Goal: Transaction & Acquisition: Obtain resource

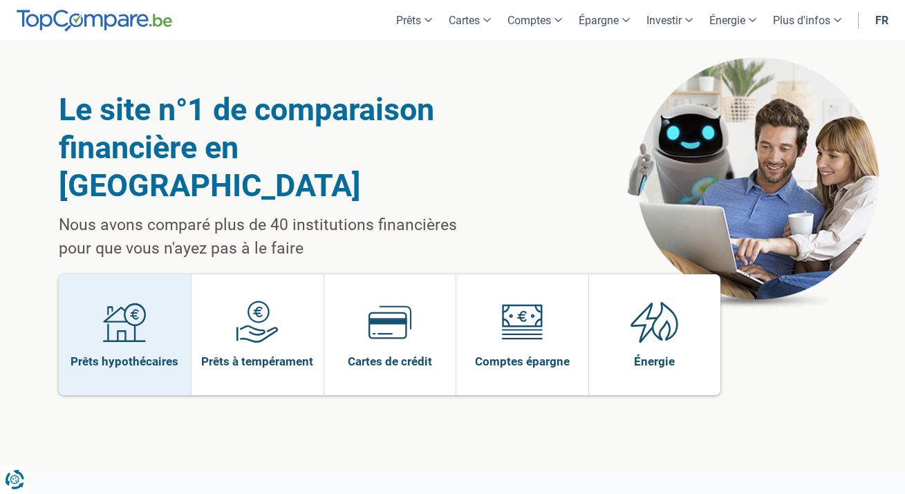
click at [146, 309] on span at bounding box center [124, 327] width 43 height 53
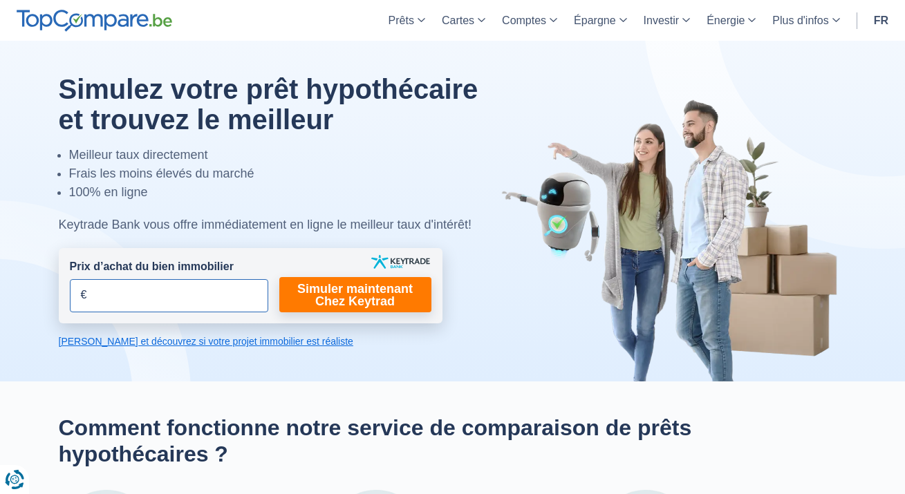
click at [211, 292] on input "Prix d’achat du bien immobilier" at bounding box center [169, 295] width 198 height 33
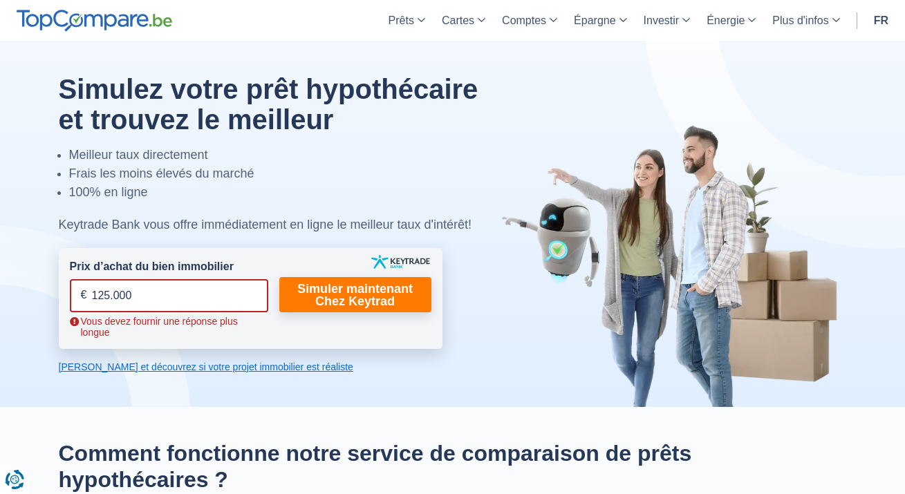
type input "1.250.000"
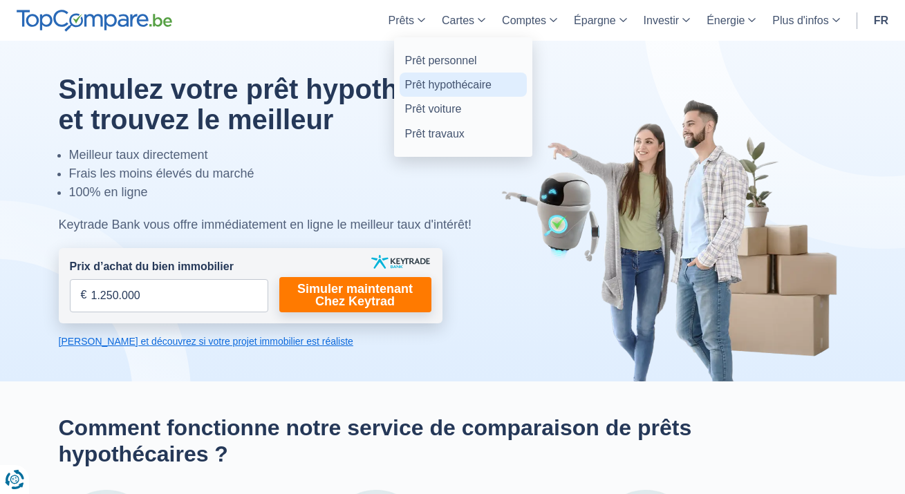
click at [431, 82] on link "Prêt hypothécaire" at bounding box center [462, 85] width 127 height 24
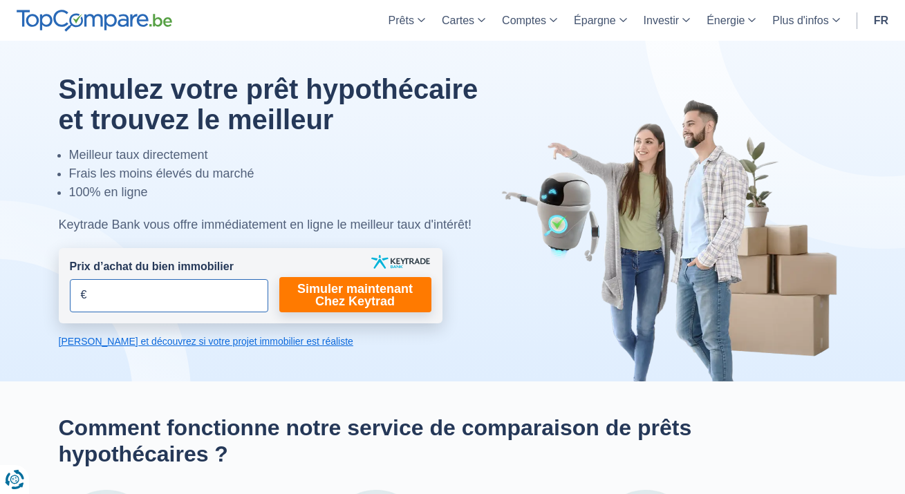
click at [169, 291] on input "Prix d’achat du bien immobilier" at bounding box center [169, 295] width 198 height 33
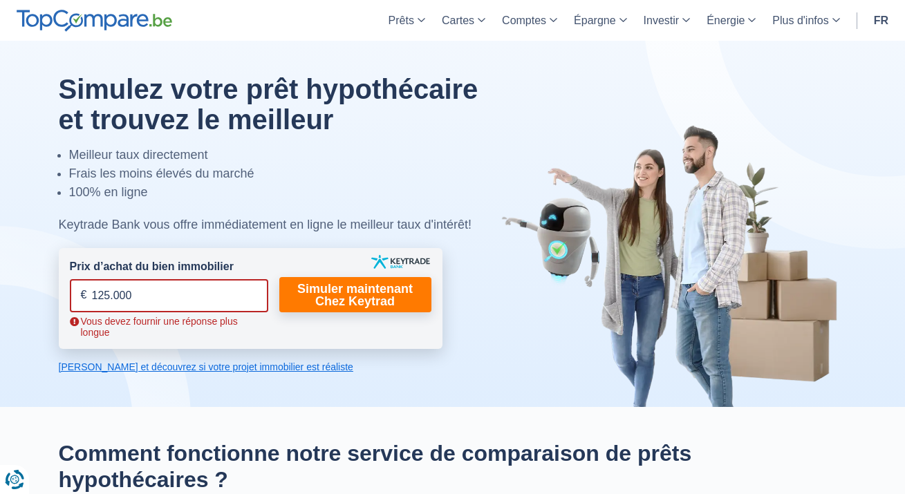
type input "1.250.000"
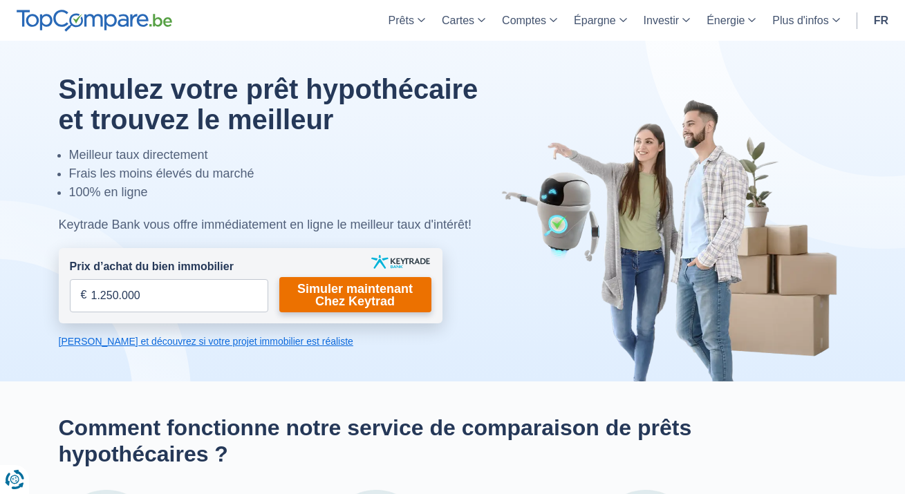
click at [341, 289] on link "Simuler maintenant Chez Keytrad" at bounding box center [355, 294] width 152 height 35
click at [375, 299] on link "Simuler maintenant Chez Keytrad" at bounding box center [355, 294] width 152 height 35
click at [359, 292] on link "Simuler maintenant Chez Keytrad" at bounding box center [355, 294] width 152 height 35
click at [167, 341] on link "[PERSON_NAME] et découvrez si votre projet immobilier est réaliste" at bounding box center [251, 341] width 384 height 14
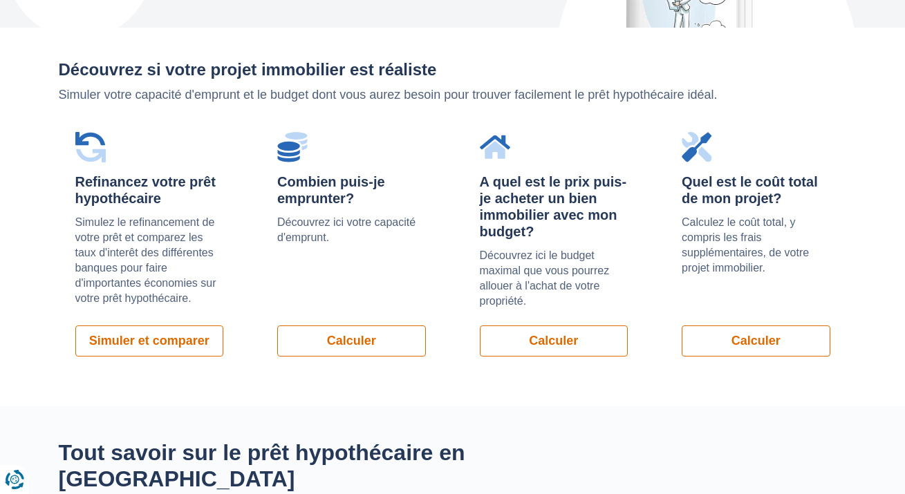
scroll to position [970, 0]
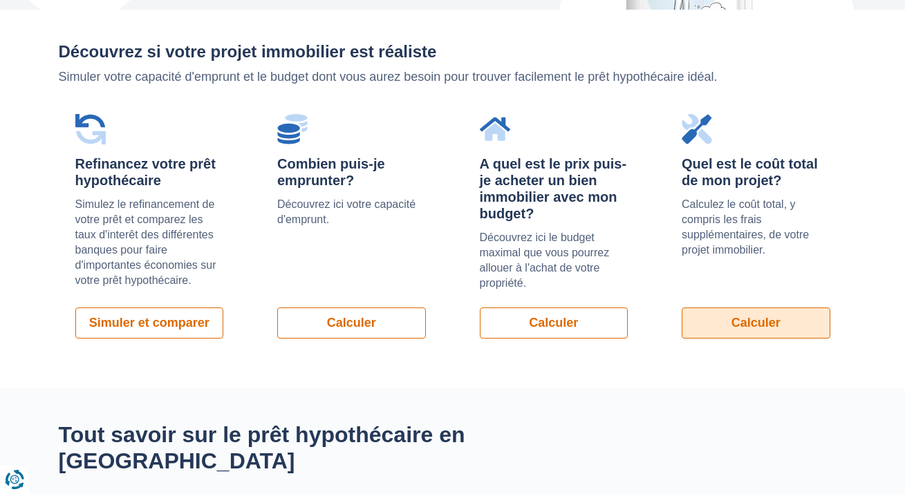
click at [768, 322] on link "Calculer" at bounding box center [755, 322] width 149 height 31
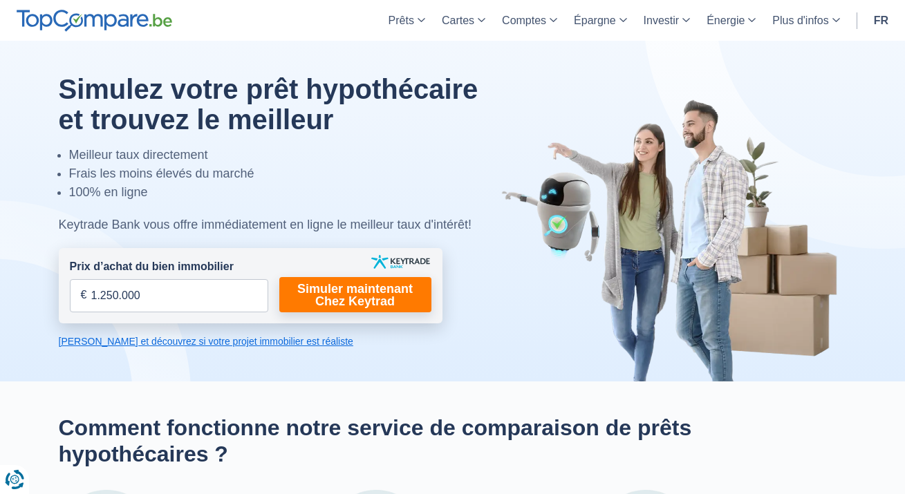
scroll to position [0, 0]
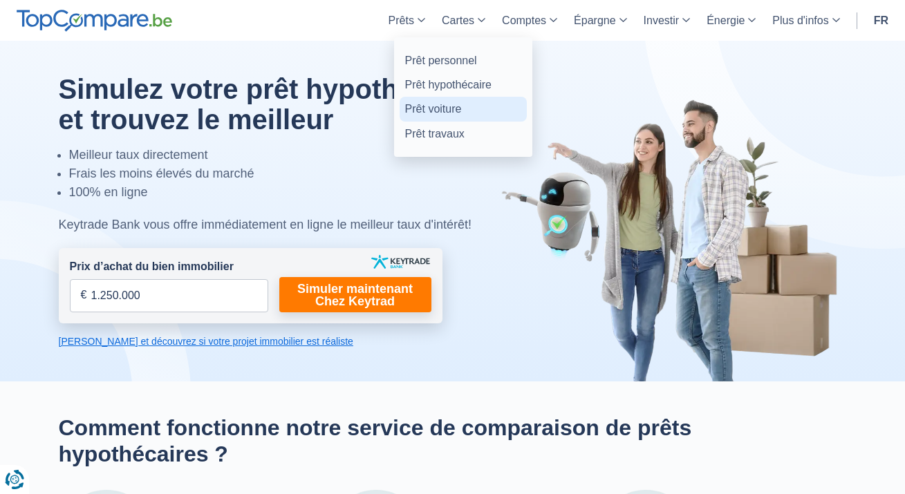
click at [430, 113] on link "Prêt voiture" at bounding box center [462, 109] width 127 height 24
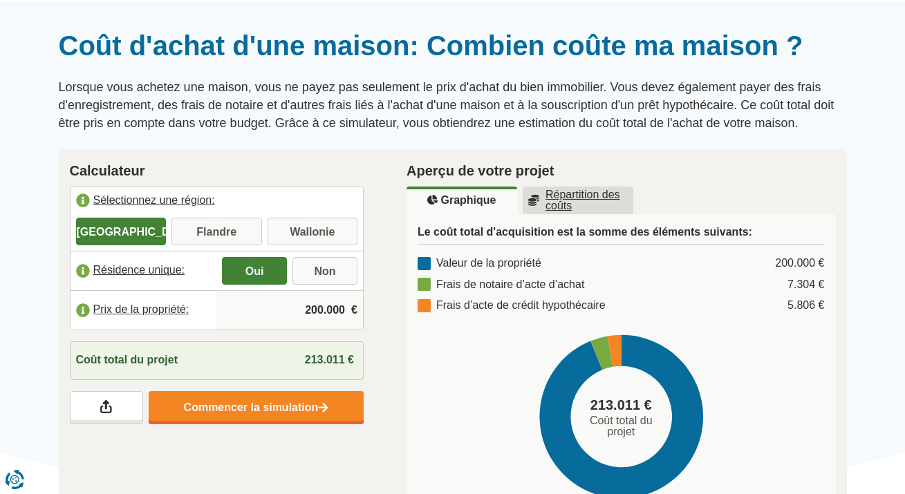
scroll to position [102, 0]
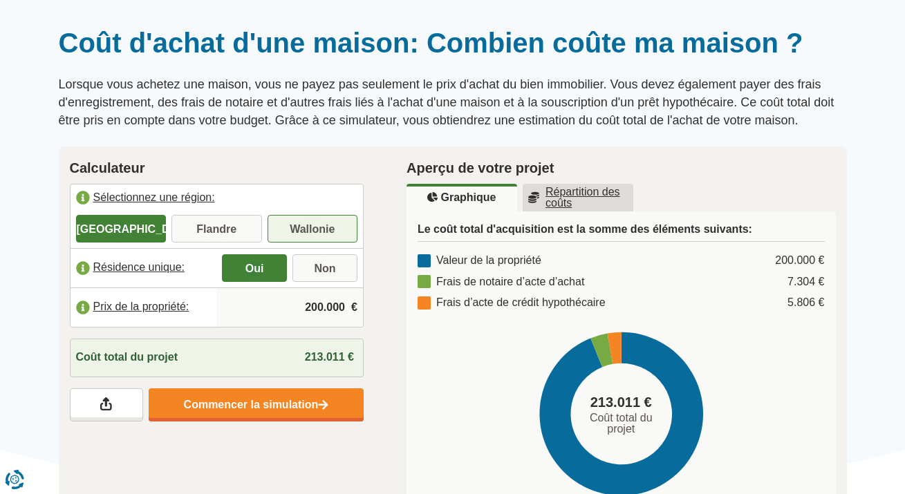
click at [309, 227] on label "Wallonie" at bounding box center [312, 229] width 91 height 28
click at [309, 227] on input "Wallonie" at bounding box center [312, 230] width 91 height 25
radio input "true"
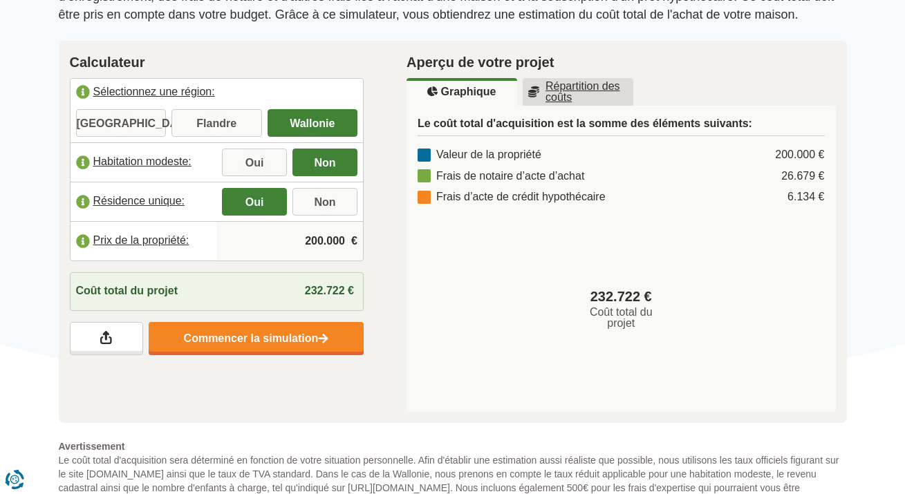
scroll to position [208, 0]
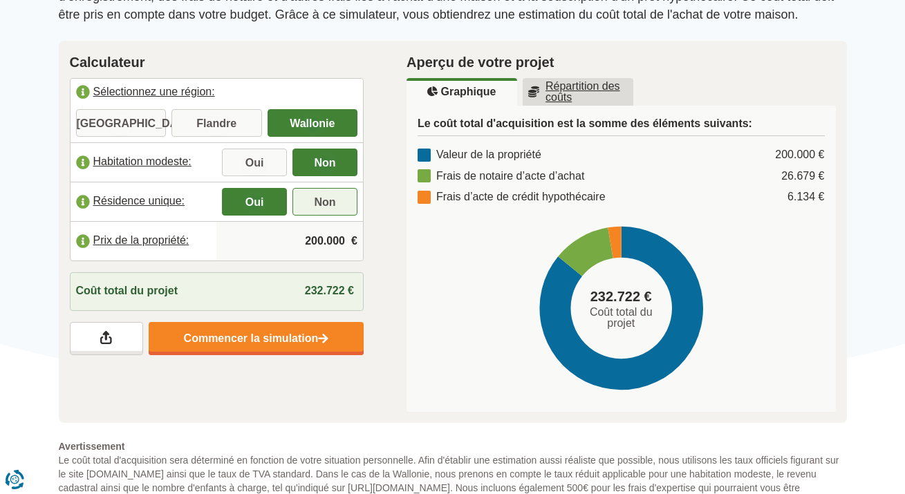
click at [325, 197] on label "Non" at bounding box center [324, 202] width 65 height 28
click at [325, 197] on input "Non" at bounding box center [324, 203] width 65 height 25
radio input "true"
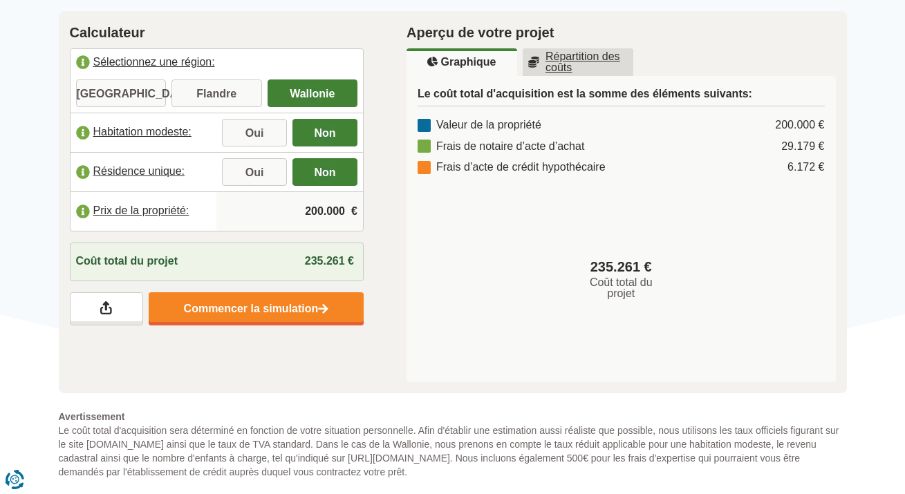
scroll to position [236, 0]
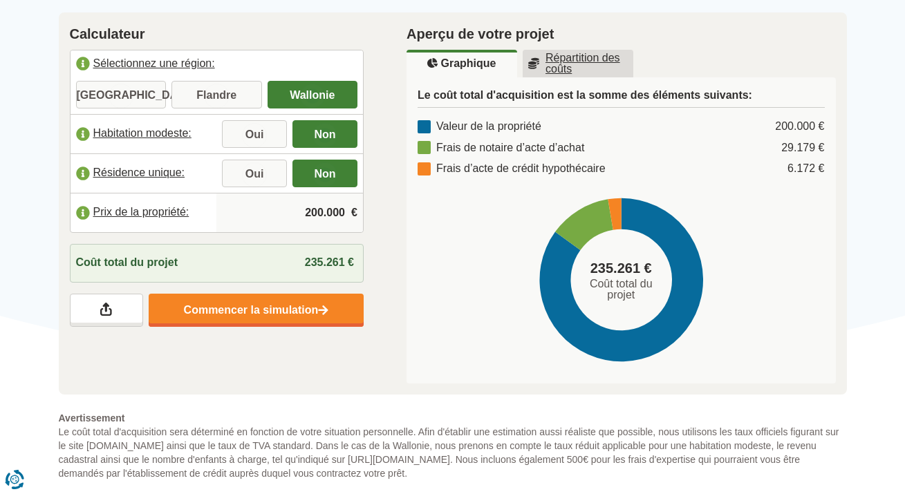
click at [324, 211] on input "200.000" at bounding box center [289, 212] width 135 height 37
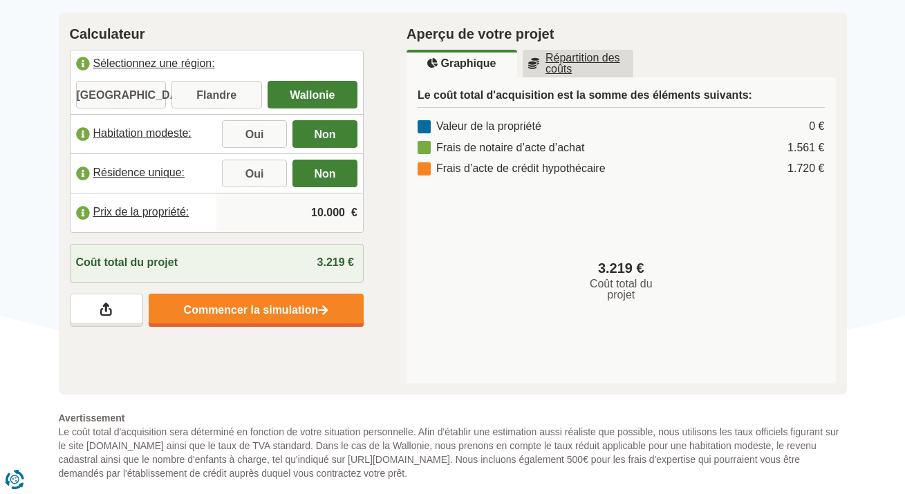
type input "100.000"
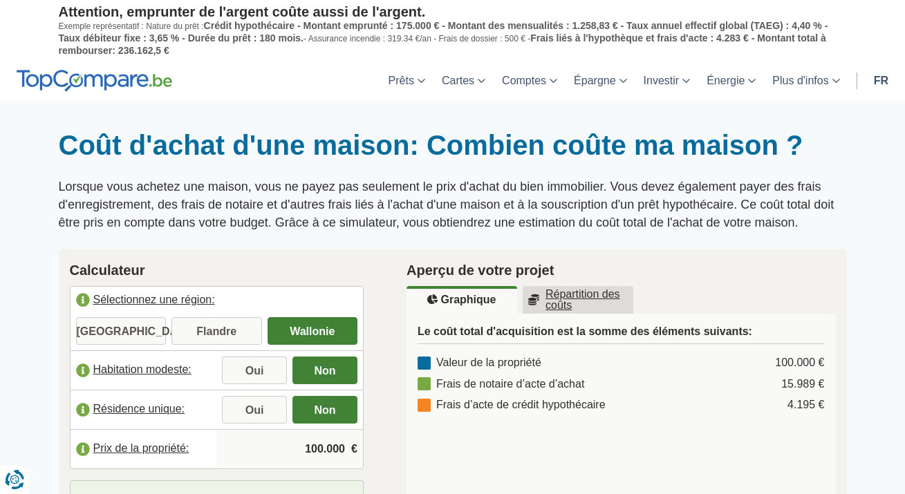
scroll to position [0, 0]
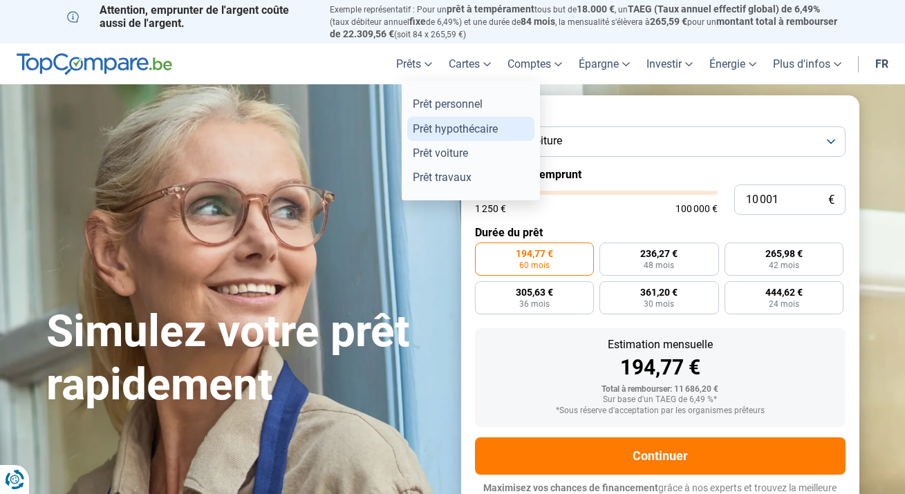
click at [434, 124] on link "Prêt hypothécaire" at bounding box center [470, 129] width 127 height 24
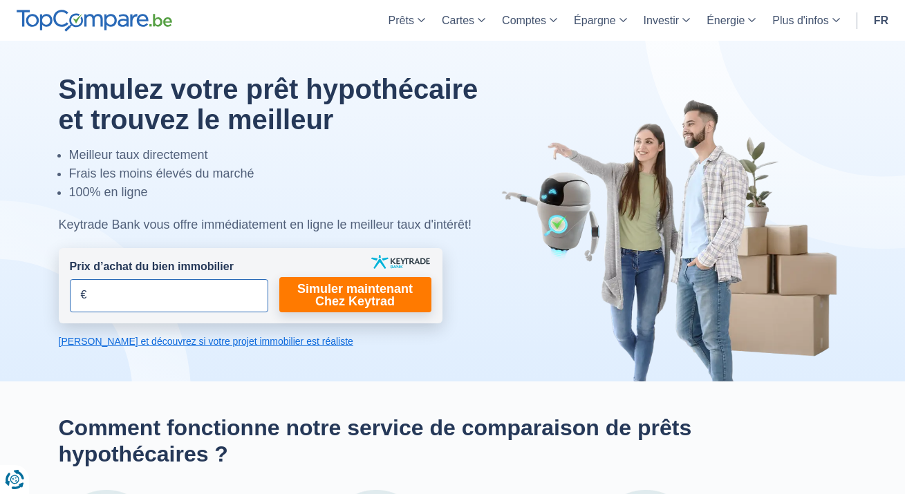
click at [149, 303] on input "Prix d’achat du bien immobilier" at bounding box center [169, 295] width 198 height 33
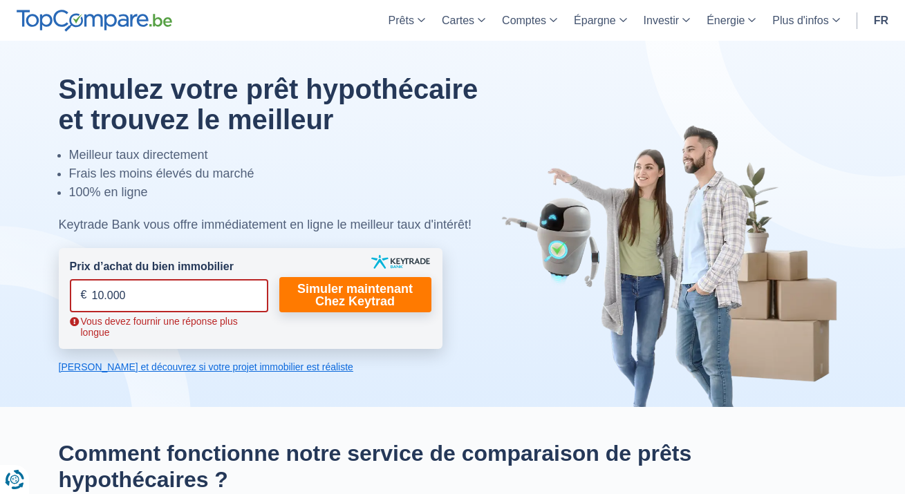
type input "100.000"
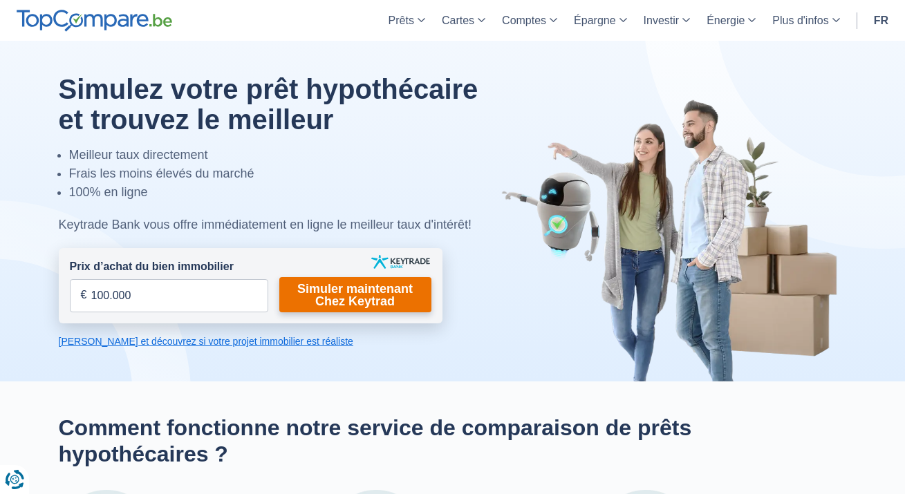
click at [339, 294] on link "Simuler maintenant Chez Keytrad" at bounding box center [355, 294] width 152 height 35
click at [369, 294] on link "Simuler maintenant Chez Keytrad" at bounding box center [355, 294] width 152 height 35
